Goal: Task Accomplishment & Management: Use online tool/utility

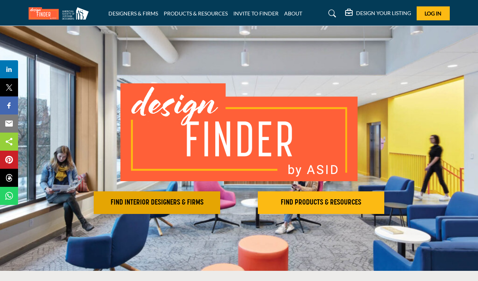
click at [140, 201] on h2 "FIND INTERIOR DESIGNERS & FIRMS" at bounding box center [157, 202] width 122 height 9
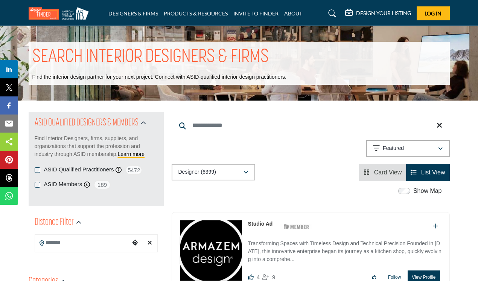
click at [235, 173] on div "Designer (6399)" at bounding box center [210, 172] width 65 height 9
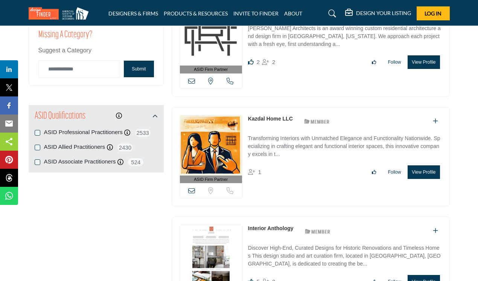
scroll to position [764, 0]
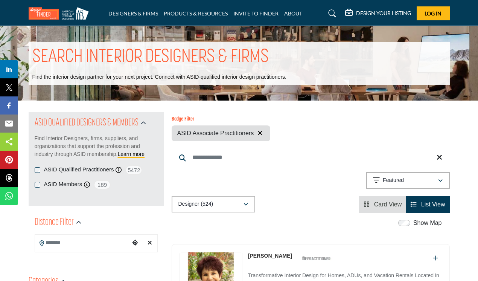
click at [333, 12] on icon at bounding box center [333, 14] width 8 height 8
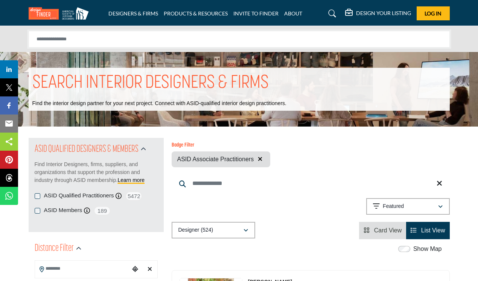
click at [268, 41] on input "Search Solutions" at bounding box center [239, 39] width 421 height 17
type input "**********"
